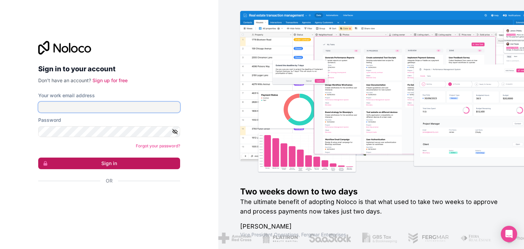
type input "**********"
click at [94, 163] on button "Sign in" at bounding box center [109, 164] width 142 height 12
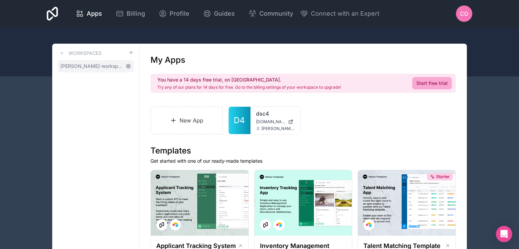
click at [128, 67] on icon at bounding box center [127, 65] width 5 height 5
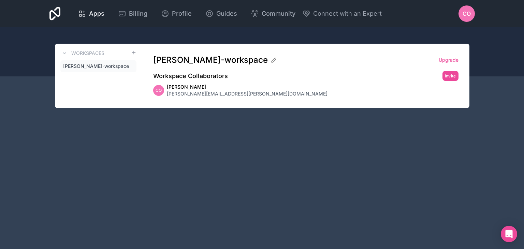
click at [92, 13] on span "Apps" at bounding box center [96, 14] width 15 height 10
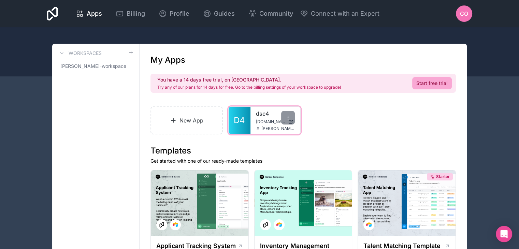
click at [260, 119] on span "[DOMAIN_NAME]" at bounding box center [270, 121] width 29 height 5
click at [261, 123] on span "[DOMAIN_NAME]" at bounding box center [270, 121] width 29 height 5
click at [265, 119] on span "[DOMAIN_NAME]" at bounding box center [270, 121] width 29 height 5
click at [259, 127] on icon at bounding box center [258, 129] width 4 height 4
click at [261, 112] on link "dsc4" at bounding box center [275, 113] width 39 height 8
